Goal: Find specific page/section: Find specific page/section

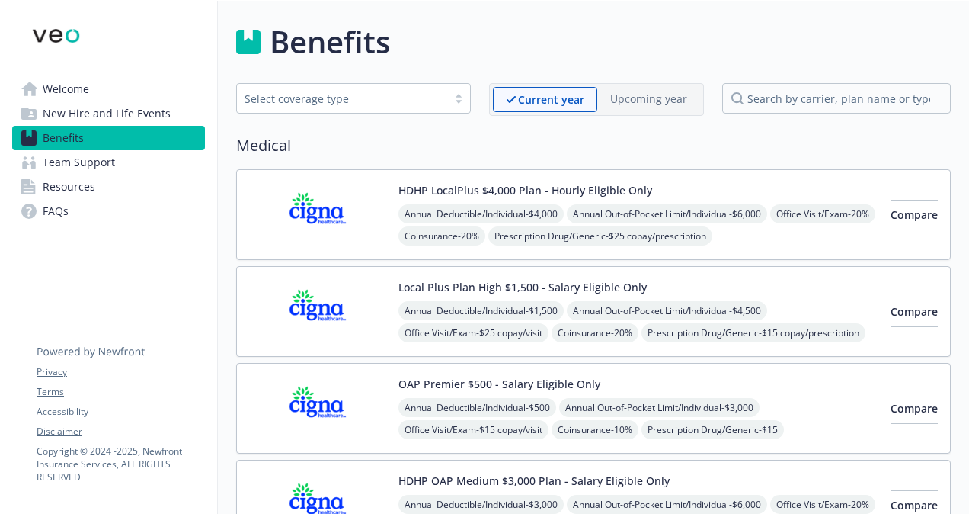
click at [129, 113] on span "New Hire and Life Events" at bounding box center [107, 113] width 128 height 24
